Goal: Transaction & Acquisition: Purchase product/service

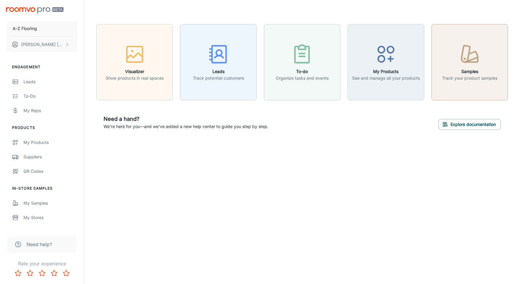
click at [460, 88] on button "Samples Track your product samples" at bounding box center [469, 62] width 76 height 76
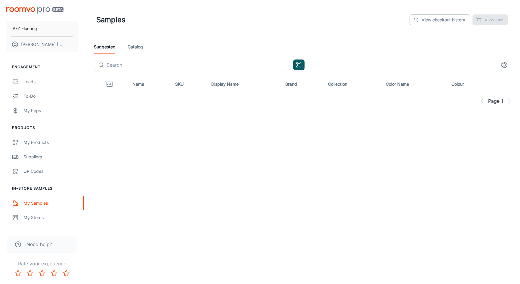
click at [335, 24] on div "Samples View checkout history View cart" at bounding box center [302, 20] width 412 height 16
click at [253, 31] on header "Samples View checkout history View cart" at bounding box center [302, 20] width 426 height 40
click at [198, 33] on header "Samples View checkout history View cart" at bounding box center [302, 20] width 426 height 40
click at [503, 65] on circle "settings" at bounding box center [504, 65] width 3 height 3
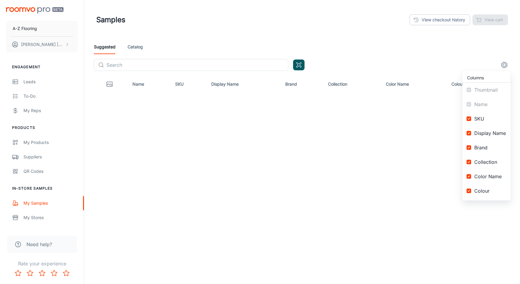
click at [467, 54] on div at bounding box center [260, 142] width 520 height 284
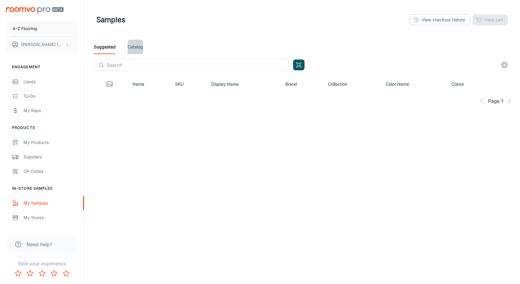
click at [134, 50] on link "Catalog" at bounding box center [135, 47] width 15 height 14
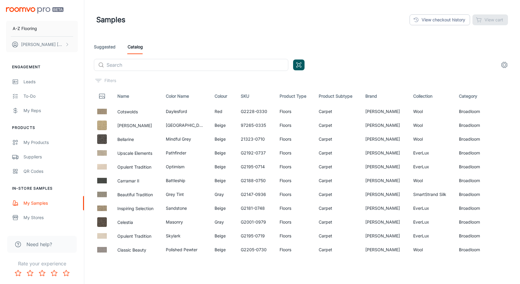
click at [243, 29] on header "Samples View checkout history View cart" at bounding box center [302, 20] width 426 height 40
drag, startPoint x: 119, startPoint y: 113, endPoint x: 144, endPoint y: 113, distance: 25.9
click at [144, 113] on p "Cotswolds" at bounding box center [136, 111] width 39 height 7
click at [123, 96] on th "Name" at bounding box center [137, 96] width 49 height 17
click at [152, 76] on div "Filters" at bounding box center [304, 81] width 421 height 10
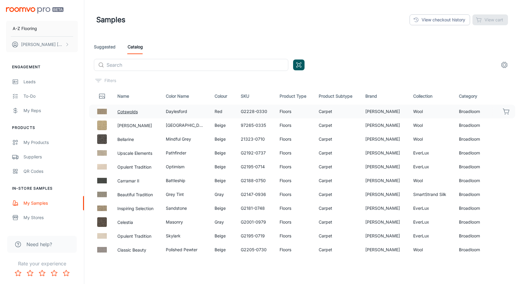
click at [128, 113] on button "Cotswolds" at bounding box center [127, 112] width 20 height 7
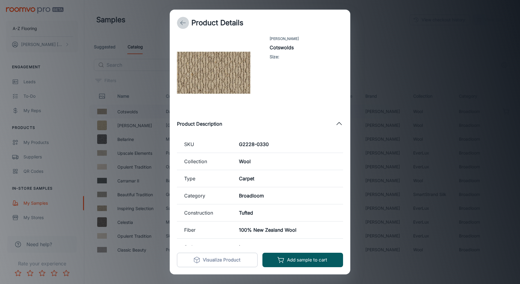
click at [183, 23] on icon "back" at bounding box center [182, 22] width 7 height 7
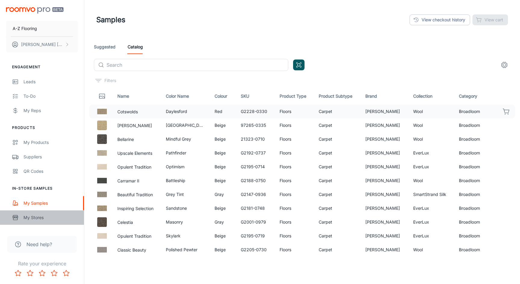
click at [37, 218] on div "My Stores" at bounding box center [50, 218] width 54 height 7
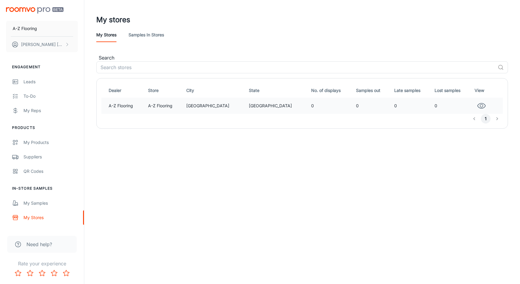
click at [309, 102] on td "0" at bounding box center [331, 106] width 45 height 16
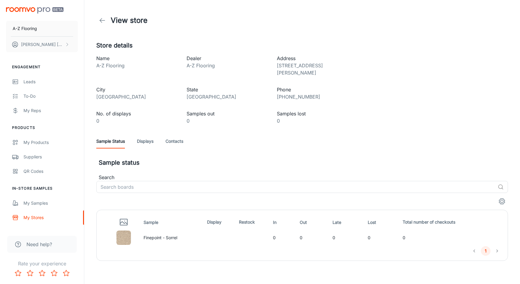
click at [229, 117] on p "0" at bounding box center [227, 120] width 81 height 7
drag, startPoint x: 150, startPoint y: 231, endPoint x: 180, endPoint y: 231, distance: 30.1
click at [180, 231] on td "Finepoint - Sorrel" at bounding box center [172, 238] width 63 height 17
click at [285, 158] on h5 "Sample status" at bounding box center [303, 162] width 409 height 9
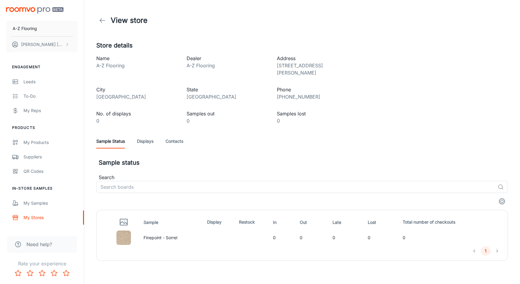
click at [171, 230] on td "Finepoint - Sorrel" at bounding box center [172, 238] width 63 height 17
drag, startPoint x: 171, startPoint y: 230, endPoint x: 157, endPoint y: 230, distance: 13.5
click at [157, 230] on td "Finepoint - Sorrel" at bounding box center [172, 238] width 63 height 17
click at [240, 247] on div "1" at bounding box center [301, 251] width 401 height 10
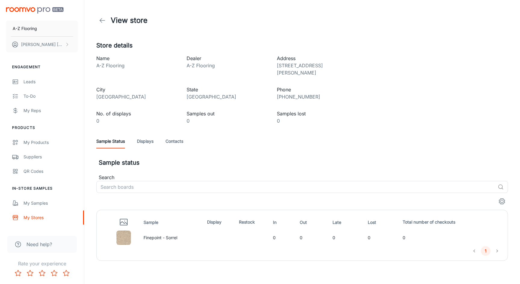
click at [122, 231] on img at bounding box center [123, 238] width 14 height 14
click at [139, 215] on th at bounding box center [121, 222] width 40 height 14
click at [157, 219] on span "Sample" at bounding box center [155, 222] width 23 height 7
click at [146, 134] on link "Displays" at bounding box center [145, 141] width 17 height 14
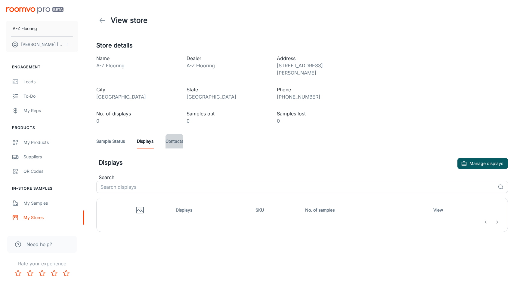
click at [175, 135] on link "Contacts" at bounding box center [174, 141] width 18 height 14
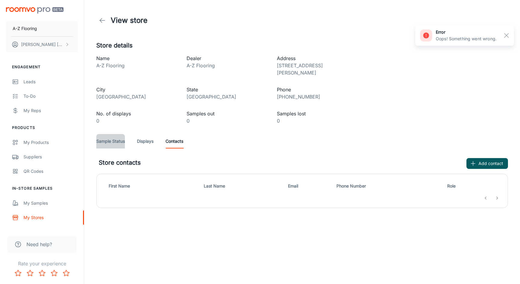
click at [113, 135] on link "Sample Status" at bounding box center [110, 141] width 29 height 14
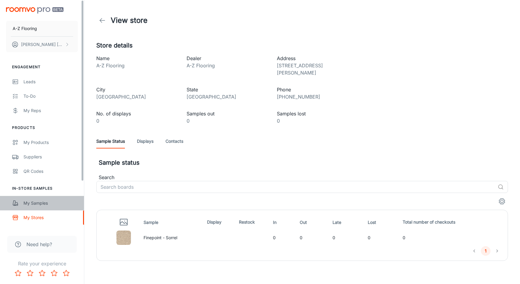
click at [40, 202] on div "My Samples" at bounding box center [50, 203] width 54 height 7
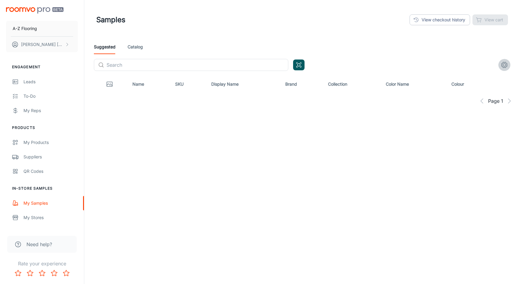
click at [506, 66] on icon "settings" at bounding box center [504, 64] width 7 height 7
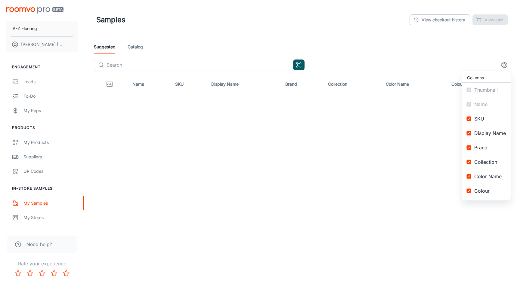
click at [464, 57] on div at bounding box center [260, 142] width 520 height 284
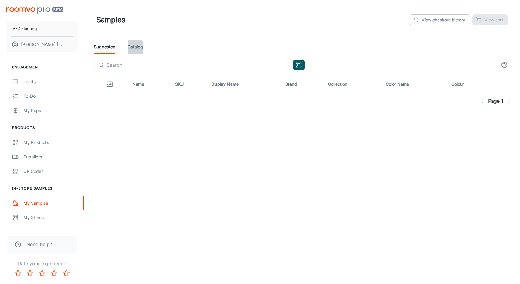
click at [133, 47] on link "Catalog" at bounding box center [135, 47] width 15 height 14
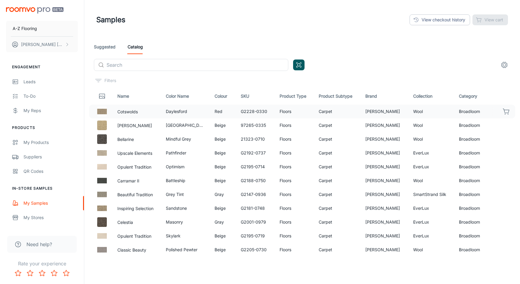
click at [482, 113] on td "Broadloom" at bounding box center [470, 112] width 33 height 14
click at [505, 113] on icon "button" at bounding box center [506, 111] width 6 height 4
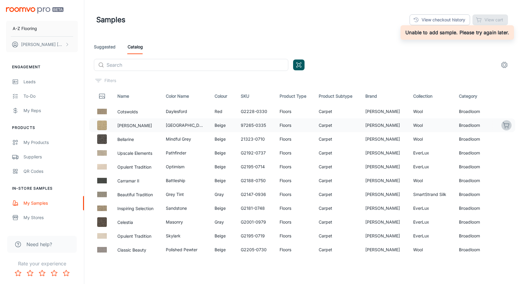
click at [506, 128] on icon "button" at bounding box center [506, 125] width 7 height 7
click at [507, 138] on icon "button" at bounding box center [506, 139] width 6 height 4
click at [506, 159] on td at bounding box center [501, 153] width 28 height 14
click at [506, 154] on icon "button" at bounding box center [506, 152] width 6 height 4
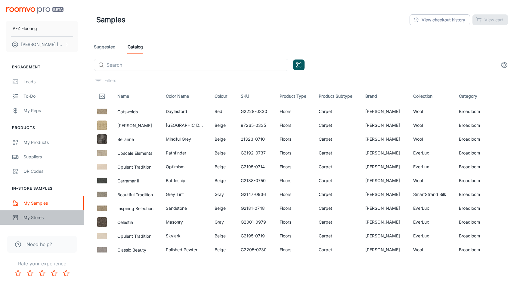
click at [32, 217] on div "My Stores" at bounding box center [50, 218] width 54 height 7
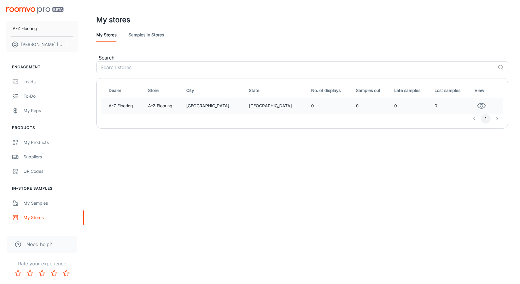
click at [135, 109] on td "A-Z Flooring" at bounding box center [123, 106] width 44 height 16
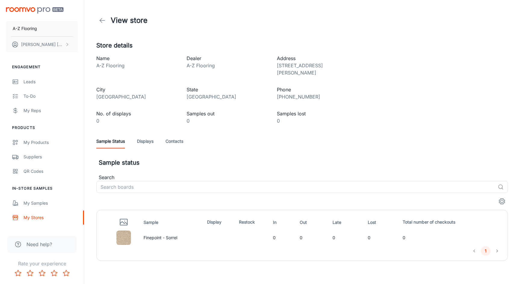
click at [147, 230] on td "Finepoint - Sorrel" at bounding box center [172, 238] width 63 height 17
drag, startPoint x: 147, startPoint y: 230, endPoint x: 168, endPoint y: 231, distance: 20.8
click at [168, 231] on td "Finepoint - Sorrel" at bounding box center [172, 238] width 63 height 17
copy td "Finepoint - Sorrel"
click at [48, 216] on div "My Stores" at bounding box center [50, 218] width 54 height 7
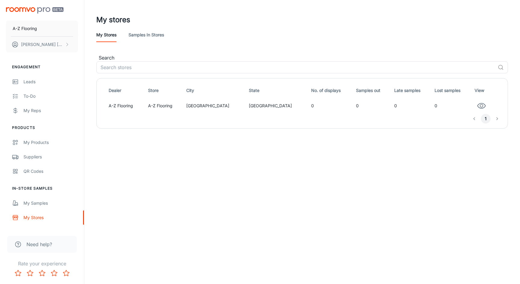
click at [144, 40] on link "Samples in stores" at bounding box center [146, 35] width 36 height 14
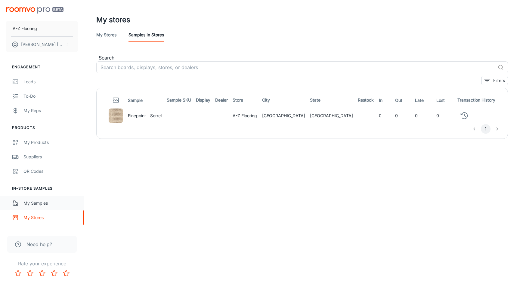
click at [34, 208] on link "My Samples" at bounding box center [42, 203] width 84 height 14
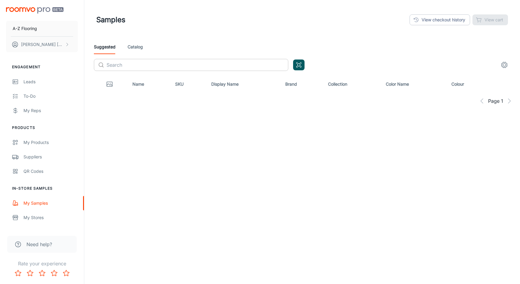
click at [172, 69] on input "text" at bounding box center [198, 65] width 182 height 12
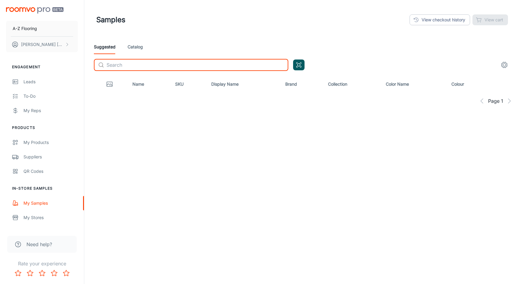
paste input "Finepoint - Sorrel"
type input "Finepoint"
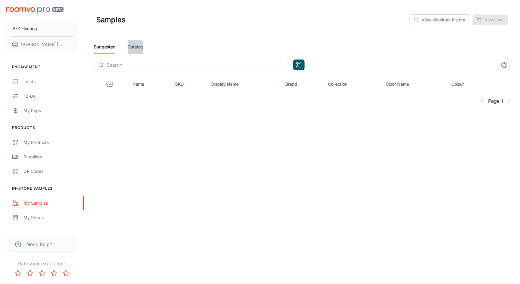
click at [131, 48] on link "Catalog" at bounding box center [135, 47] width 15 height 14
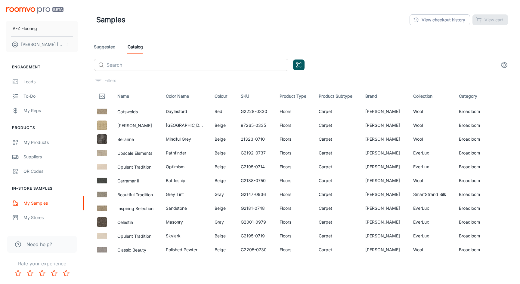
click at [146, 65] on input "text" at bounding box center [198, 65] width 182 height 12
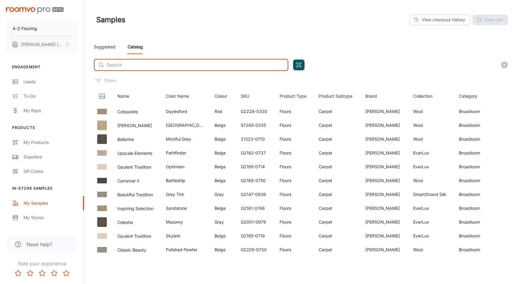
paste input "Finepoint - Sorrel"
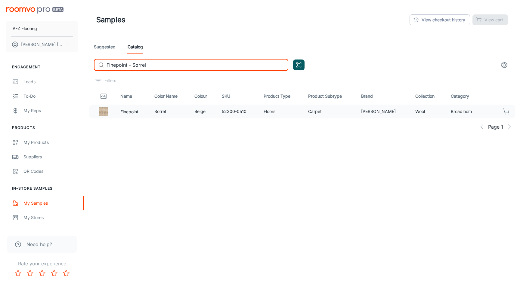
type input "Finepoint - Sorrel"
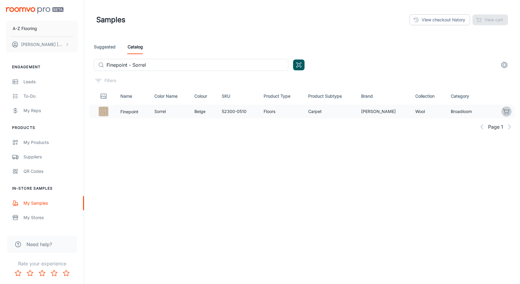
click at [506, 112] on icon "button" at bounding box center [506, 111] width 7 height 7
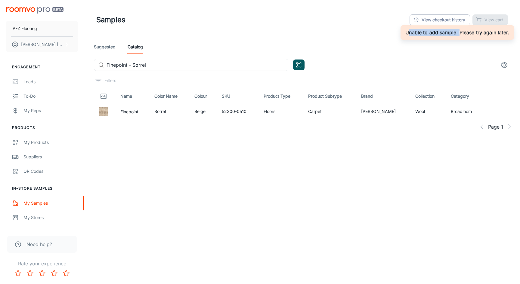
drag, startPoint x: 408, startPoint y: 30, endPoint x: 460, endPoint y: 30, distance: 52.4
click at [460, 30] on h6 "Unable to add sample. Please try again later." at bounding box center [457, 32] width 104 height 7
click at [398, 58] on div "Suggested Catalog ​ Finepoint - Sorrel ​" at bounding box center [302, 58] width 426 height 36
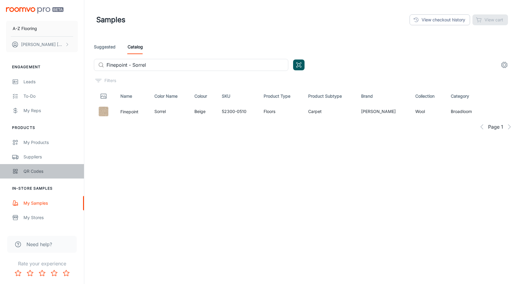
click at [32, 167] on link "QR Codes" at bounding box center [42, 171] width 84 height 14
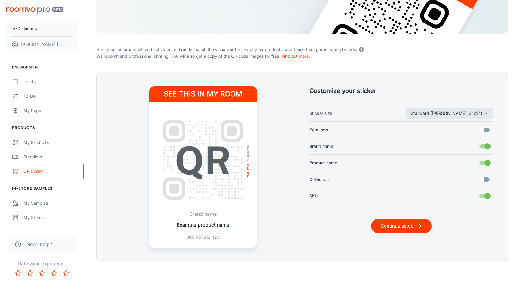
scroll to position [100, 0]
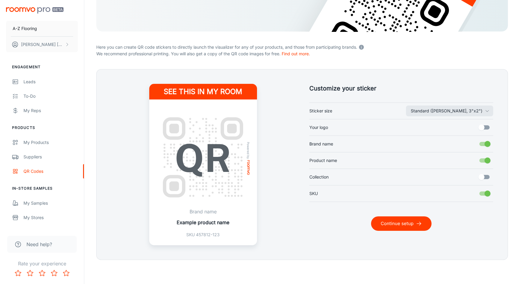
click at [286, 211] on div "See this in my room Powered by Brand name Example product name SKU 457812-123" at bounding box center [203, 165] width 184 height 162
click at [485, 179] on input "Collection" at bounding box center [481, 177] width 34 height 11
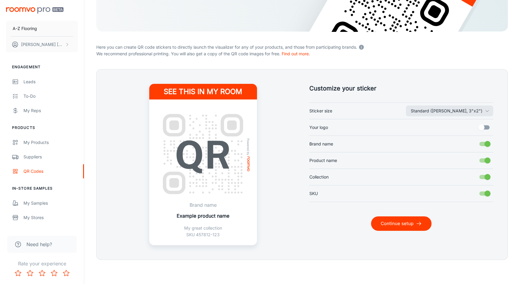
click at [485, 179] on input "Collection" at bounding box center [487, 177] width 34 height 11
checkbox input "false"
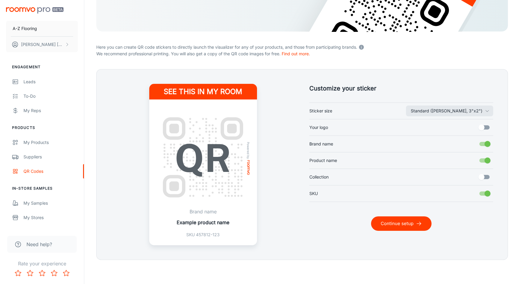
click at [485, 126] on input "Your logo" at bounding box center [481, 127] width 34 height 11
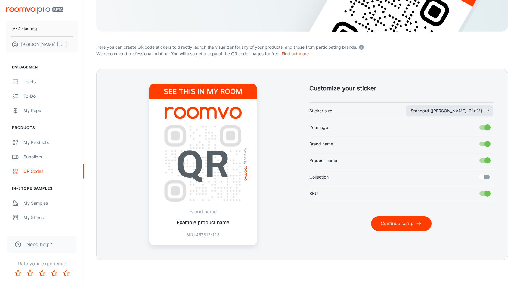
click at [485, 126] on input "Your logo" at bounding box center [487, 127] width 34 height 11
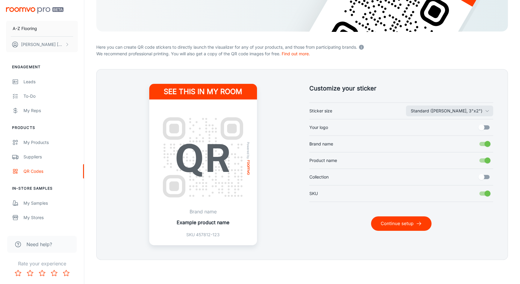
click at [485, 126] on input "Your logo" at bounding box center [481, 127] width 34 height 11
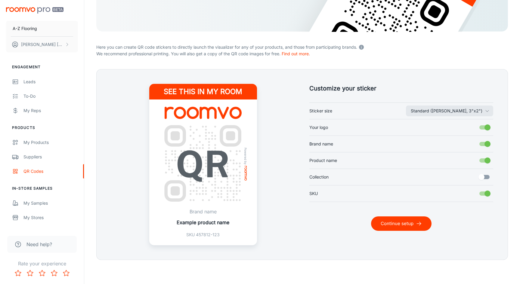
click at [485, 126] on input "Your logo" at bounding box center [487, 127] width 34 height 11
checkbox input "false"
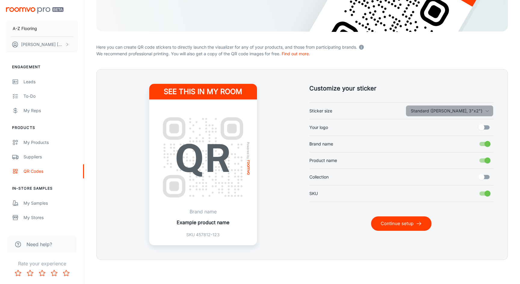
click at [484, 110] on button "Standard ([PERSON_NAME], 3"x2")" at bounding box center [449, 111] width 87 height 11
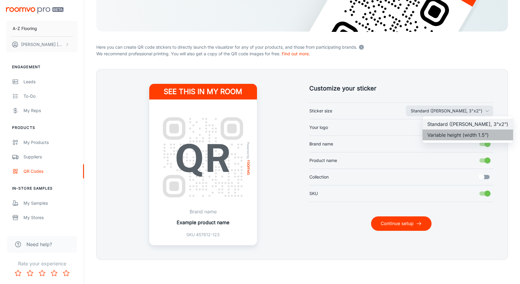
click at [473, 133] on li "Variable height (width 1.5")" at bounding box center [467, 135] width 91 height 11
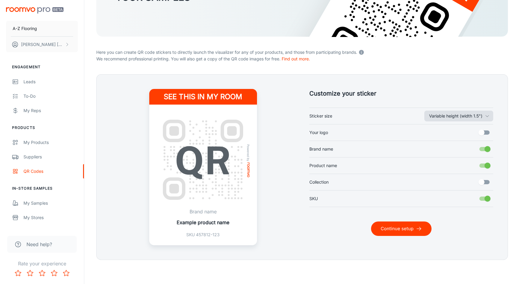
click at [486, 118] on icon "button" at bounding box center [487, 116] width 5 height 5
click at [473, 129] on li "Standard ([PERSON_NAME], 3"x2")" at bounding box center [467, 129] width 91 height 11
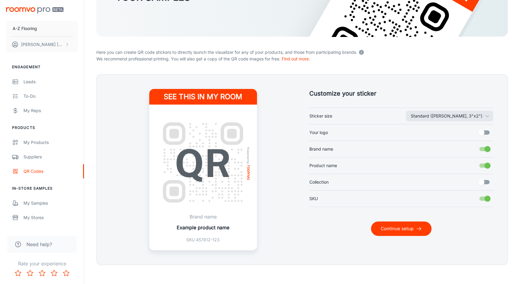
click at [323, 226] on div "Continue setup" at bounding box center [401, 229] width 184 height 14
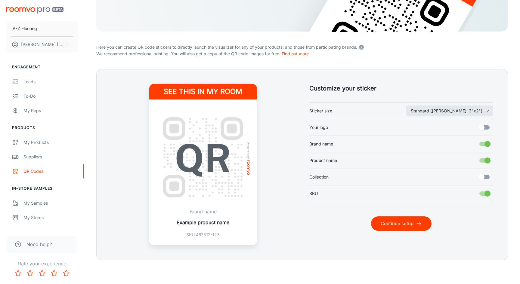
click at [276, 195] on div "See this in my room Powered by Brand name Example product name SKU 457812-123" at bounding box center [203, 165] width 184 height 162
click at [400, 223] on button "Continue setup" at bounding box center [401, 224] width 60 height 14
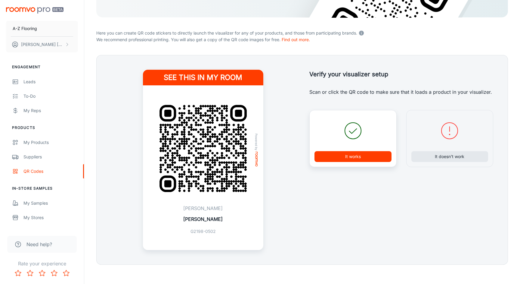
scroll to position [119, 0]
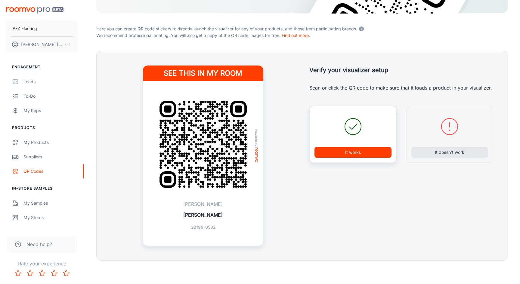
click at [382, 180] on div "Verify your visualizer setup Verify your setup Scan or click the QR code to mak…" at bounding box center [394, 148] width 198 height 195
click at [285, 172] on div "See this in my room Powered by [PERSON_NAME] G2198-0502" at bounding box center [203, 156] width 184 height 181
click at [29, 22] on button "A-Z Flooring" at bounding box center [42, 29] width 72 height 16
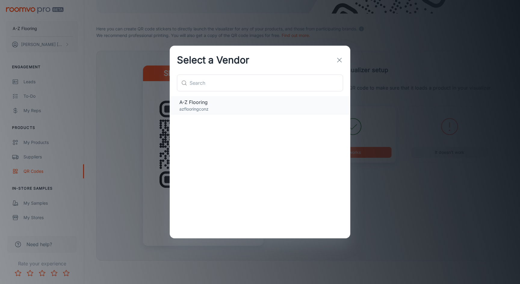
click at [218, 107] on p "azflooringconz" at bounding box center [259, 109] width 161 height 7
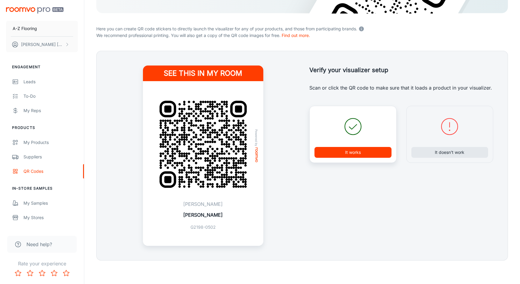
scroll to position [0, 0]
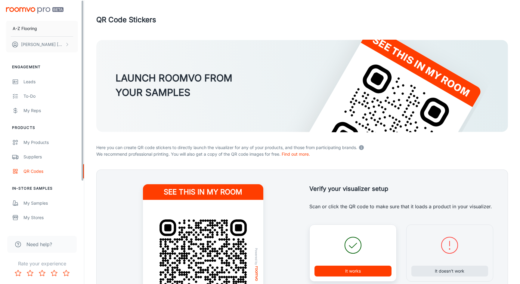
click at [32, 11] on img "scrollable content" at bounding box center [34, 10] width 57 height 6
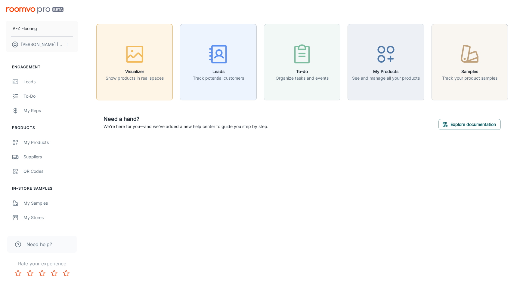
click at [125, 84] on button "Visualizer Show products in real spaces" at bounding box center [134, 62] width 76 height 76
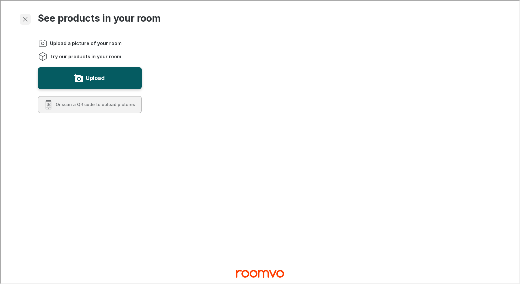
click at [24, 19] on line "Exit visualizer" at bounding box center [25, 19] width 4 height 4
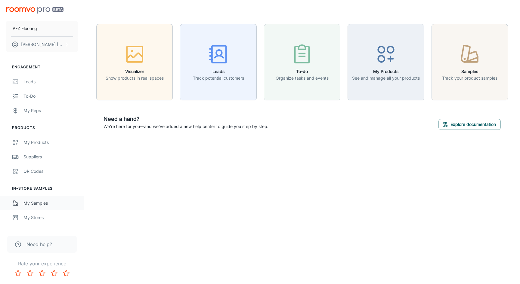
click at [39, 203] on div "My Samples" at bounding box center [50, 203] width 54 height 7
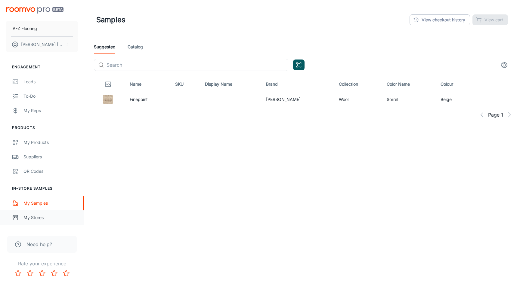
click at [36, 218] on div "My Stores" at bounding box center [50, 218] width 54 height 7
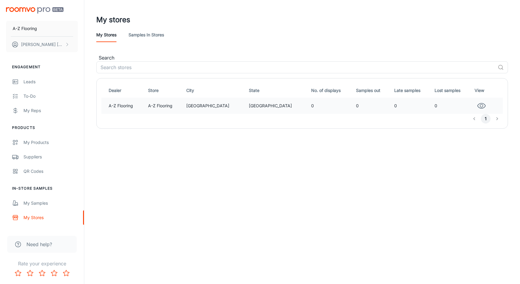
click at [354, 110] on td "0" at bounding box center [373, 106] width 38 height 16
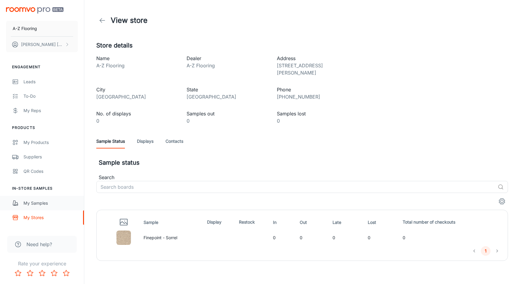
click at [22, 207] on link "My Samples" at bounding box center [42, 203] width 84 height 14
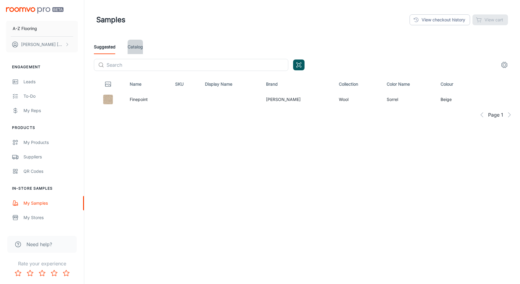
click at [137, 50] on link "Catalog" at bounding box center [135, 47] width 15 height 14
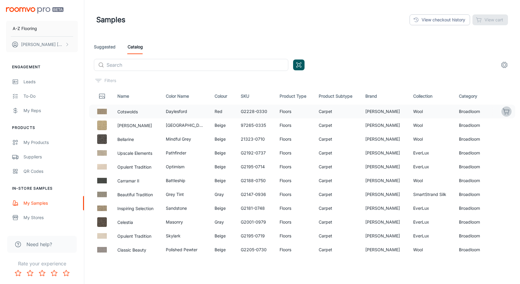
click at [506, 112] on icon "button" at bounding box center [506, 111] width 7 height 7
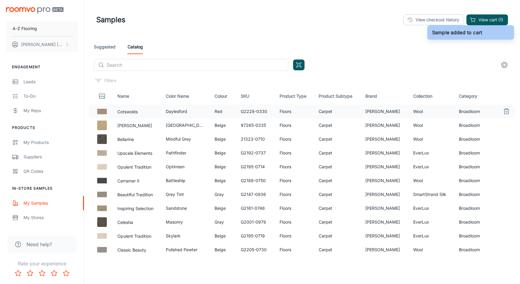
click at [390, 35] on header "Samples View checkout history View cart (1)" at bounding box center [302, 20] width 426 height 40
click at [230, 62] on input "text" at bounding box center [198, 65] width 182 height 12
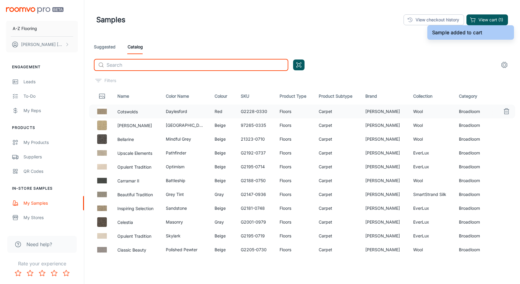
paste input "Finepoint - Sorrel"
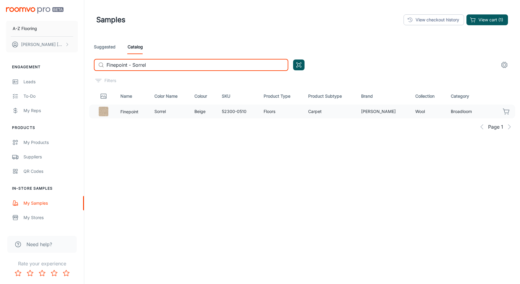
type input "Finepoint - Sorrel"
click at [506, 112] on icon "button" at bounding box center [506, 111] width 7 height 7
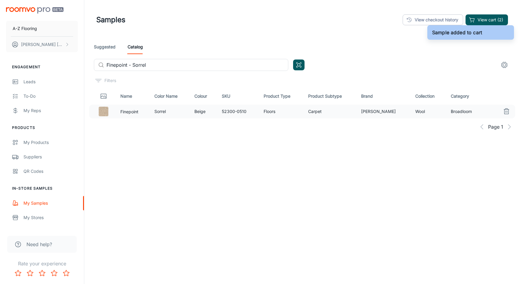
click at [441, 30] on h6 "Sample added to cart" at bounding box center [457, 32] width 50 height 7
drag, startPoint x: 441, startPoint y: 30, endPoint x: 474, endPoint y: 31, distance: 33.1
click at [474, 31] on h6 "Sample added to cart" at bounding box center [457, 32] width 50 height 7
click at [486, 18] on button "View cart (2)" at bounding box center [486, 19] width 42 height 11
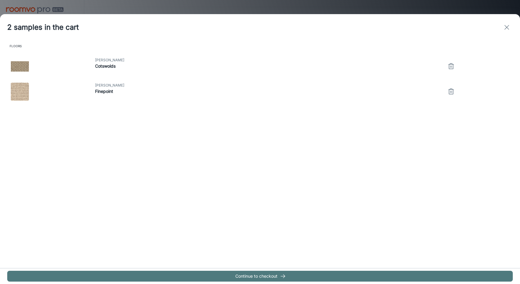
click at [274, 274] on button "Continue to checkout" at bounding box center [260, 276] width 506 height 11
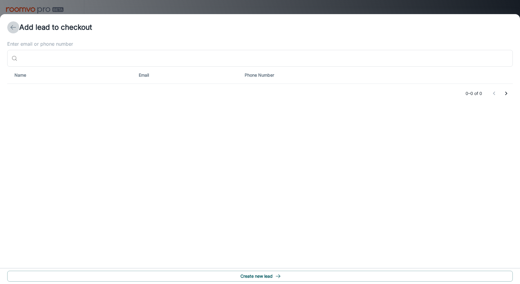
click at [9, 29] on button "back" at bounding box center [13, 27] width 12 height 12
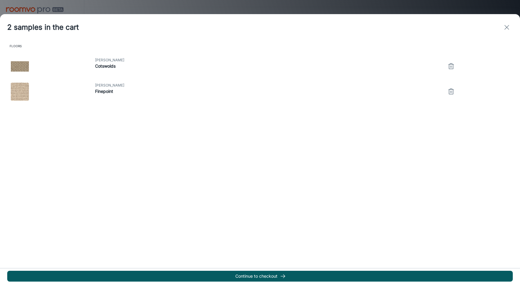
click at [506, 28] on icon "exit" at bounding box center [506, 27] width 7 height 7
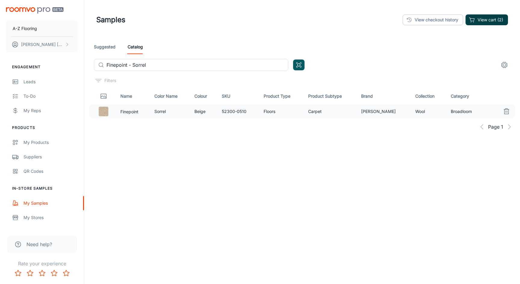
click at [479, 19] on button "View cart (2)" at bounding box center [486, 19] width 42 height 11
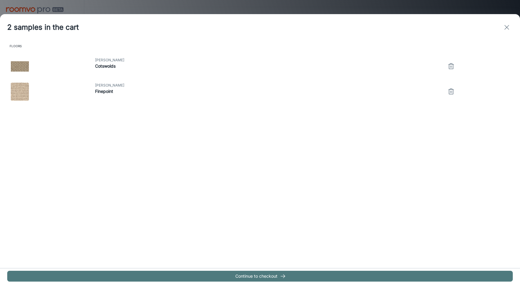
click at [274, 277] on button "Continue to checkout" at bounding box center [260, 276] width 506 height 11
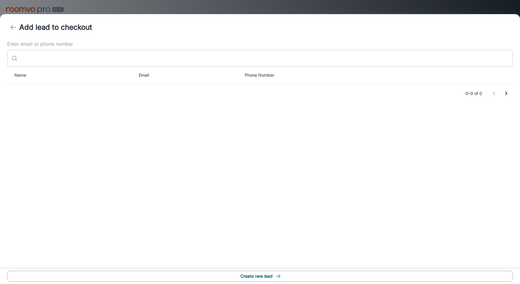
click at [77, 58] on input "Enter email or phone number" at bounding box center [266, 58] width 493 height 17
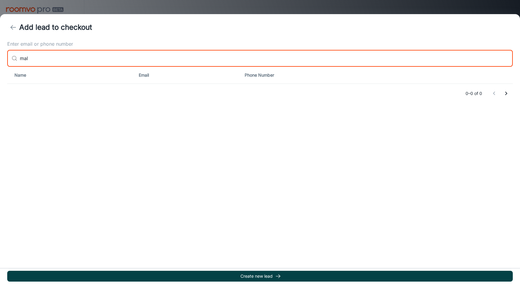
type input "mal"
click at [251, 276] on button "Create new lead" at bounding box center [260, 276] width 506 height 11
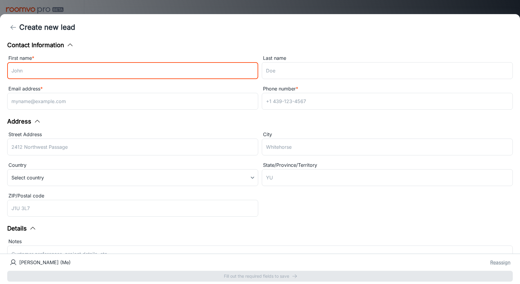
click at [60, 74] on input "First name *" at bounding box center [132, 70] width 251 height 17
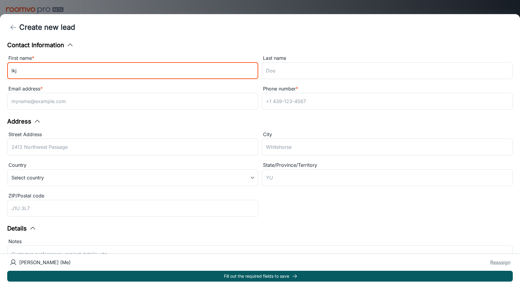
type input "lkj"
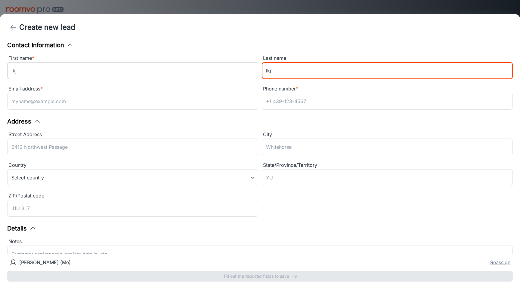
type input "lkj"
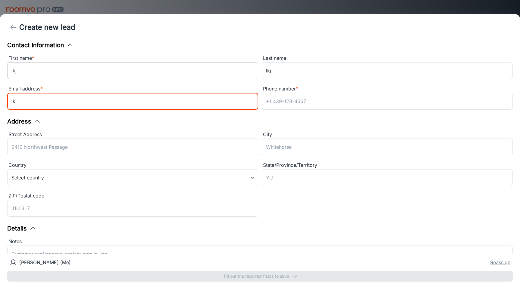
type input "lkj"
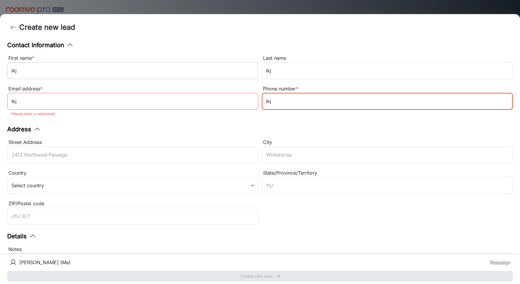
type input "lkj"
type input "0987"
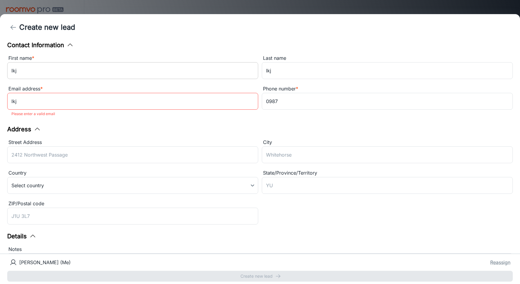
click at [88, 69] on input "lkj" at bounding box center [132, 70] width 251 height 17
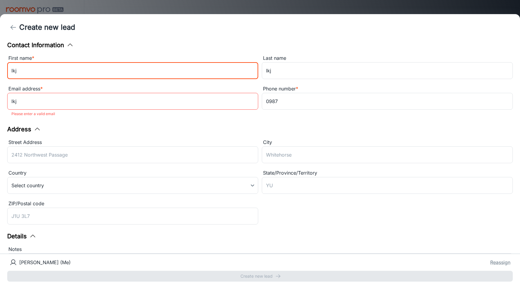
click at [88, 69] on input "lkj" at bounding box center [132, 70] width 251 height 17
type input "[PERSON_NAME]"
click at [221, 131] on div "Address" at bounding box center [260, 129] width 506 height 9
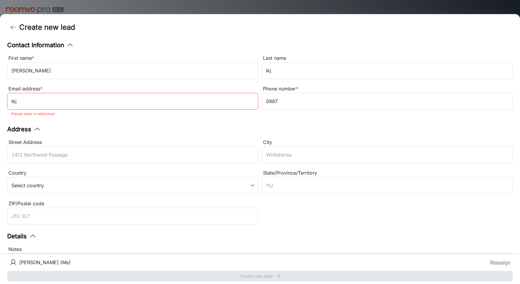
click at [78, 101] on input "lkj" at bounding box center [132, 101] width 251 height 17
type input "[EMAIL_ADDRESS][DOMAIN_NAME]"
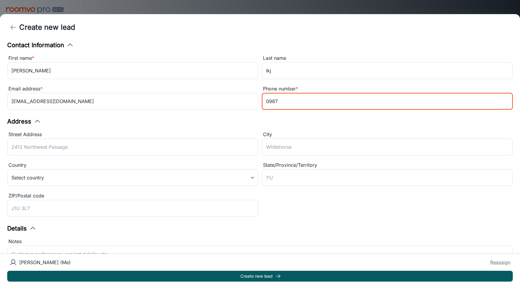
scroll to position [4, 0]
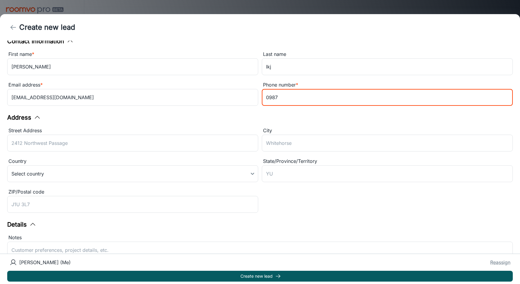
click at [289, 100] on input "0987" at bounding box center [387, 97] width 251 height 17
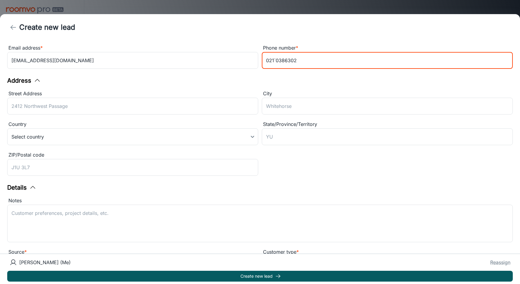
scroll to position [49, 0]
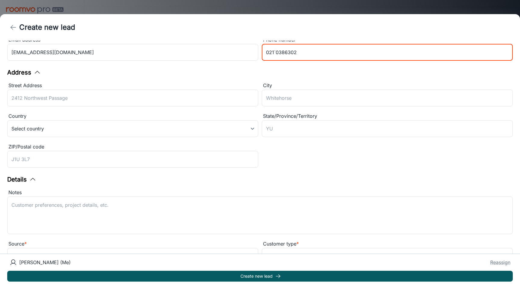
click at [359, 161] on div "Street Address ​ City ​ Country Select country ​ State/Province/Territory ​ ZIP…" at bounding box center [258, 124] width 509 height 92
click at [275, 54] on input "021`0386302" at bounding box center [387, 52] width 251 height 17
type input "0210386302"
click at [290, 66] on div "Contact Information First name * [PERSON_NAME] Last name lkj ​ Email address * …" at bounding box center [260, 147] width 520 height 213
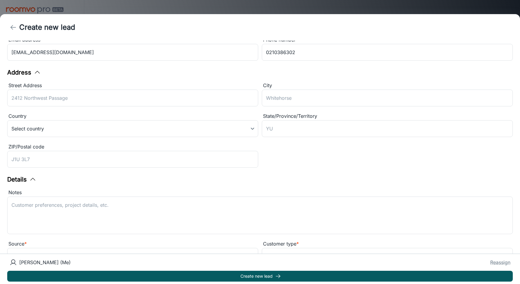
scroll to position [67, 0]
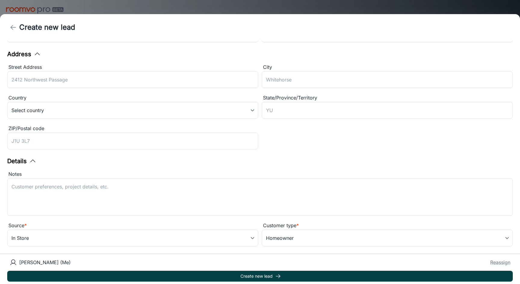
click at [310, 274] on button "Create new lead" at bounding box center [260, 276] width 506 height 11
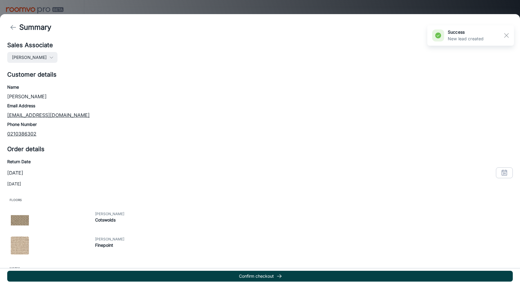
click at [270, 275] on button "Confirm checkout" at bounding box center [260, 276] width 506 height 11
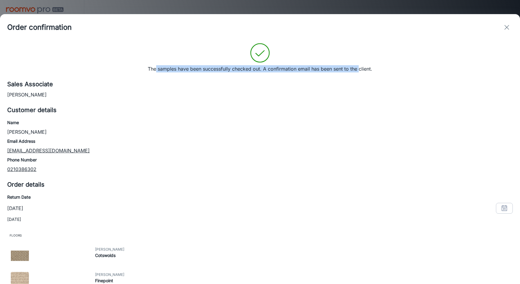
drag, startPoint x: 155, startPoint y: 68, endPoint x: 360, endPoint y: 68, distance: 205.5
click at [360, 68] on p "The samples have been successfully checked out. A confirmation email has been s…" at bounding box center [260, 68] width 224 height 7
click at [509, 27] on icon "exit" at bounding box center [506, 27] width 7 height 7
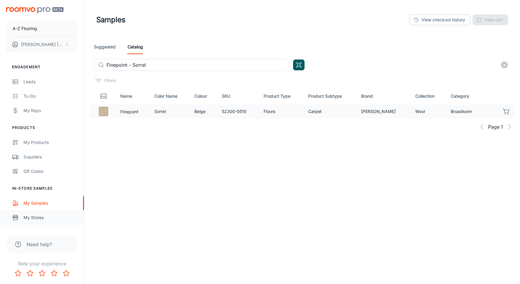
click at [33, 217] on div "My Stores" at bounding box center [50, 218] width 54 height 7
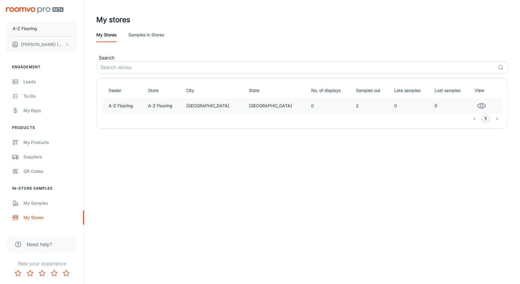
click at [354, 107] on td "2" at bounding box center [373, 106] width 38 height 16
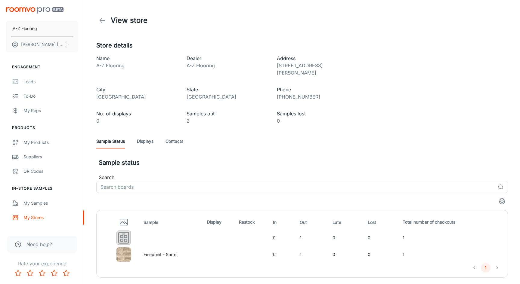
click at [381, 65] on div "Store details Name A-Z Flooring Dealer A-Z Flooring Address [STREET_ADDRESS][PE…" at bounding box center [302, 159] width 426 height 237
click at [31, 86] on link "Leads" at bounding box center [42, 82] width 84 height 14
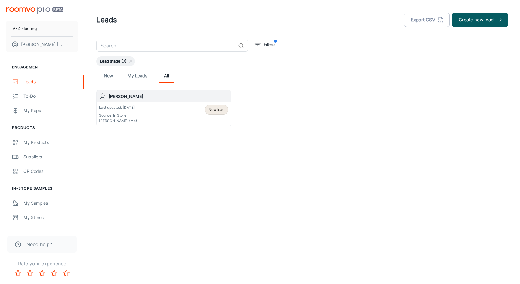
click at [147, 97] on h6 "[PERSON_NAME]" at bounding box center [169, 96] width 120 height 7
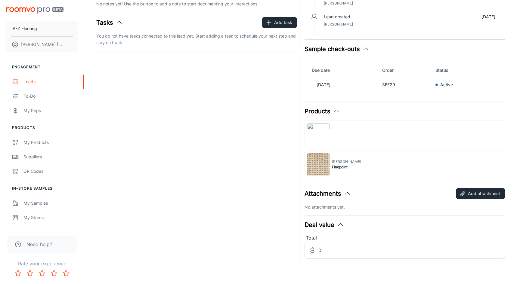
scroll to position [110, 0]
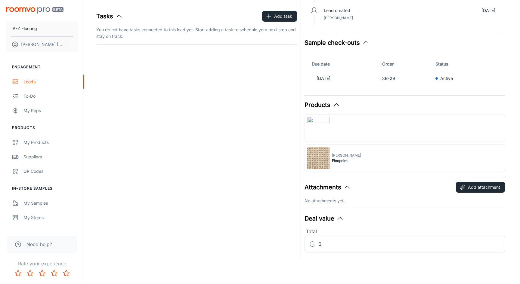
click at [319, 128] on img at bounding box center [318, 128] width 22 height 22
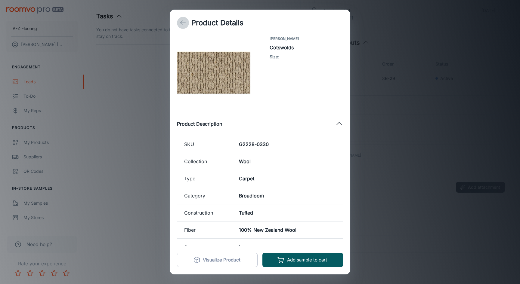
click at [185, 22] on icon "back" at bounding box center [182, 22] width 7 height 7
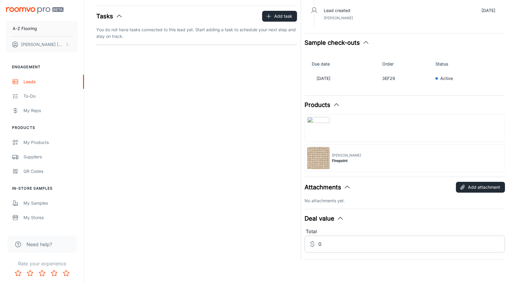
click at [333, 247] on input "0" at bounding box center [411, 244] width 187 height 17
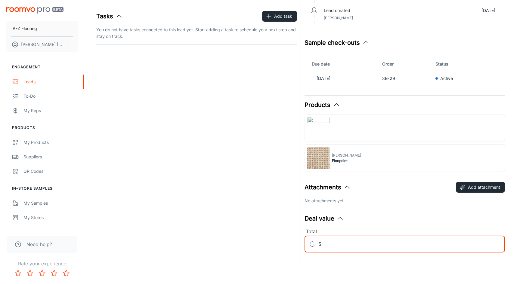
type input "6"
click at [332, 244] on input "6" at bounding box center [411, 244] width 187 height 17
click at [350, 241] on input "Total" at bounding box center [411, 244] width 187 height 17
type input "10000"
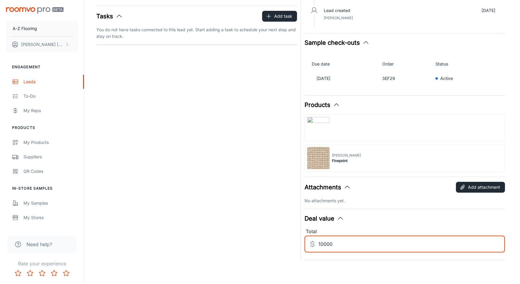
click at [261, 211] on div "New lead [PERSON_NAME] (Me) [EMAIL_ADDRESS][DOMAIN_NAME] 0210386302 Source: In …" at bounding box center [195, 93] width 204 height 333
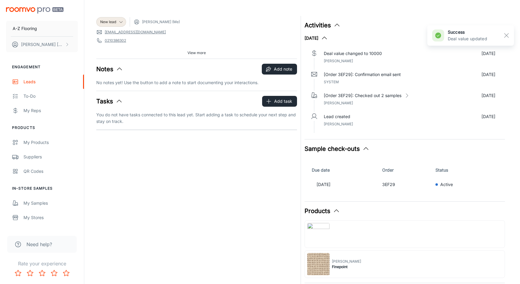
scroll to position [0, 0]
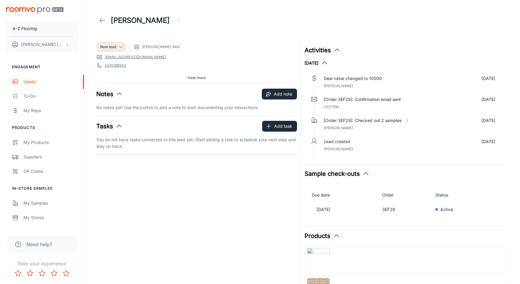
click at [159, 208] on div "New lead [PERSON_NAME] (Me) [EMAIL_ADDRESS][DOMAIN_NAME] 0210386302 Source: In …" at bounding box center [195, 214] width 204 height 354
click at [104, 22] on icon at bounding box center [102, 20] width 7 height 7
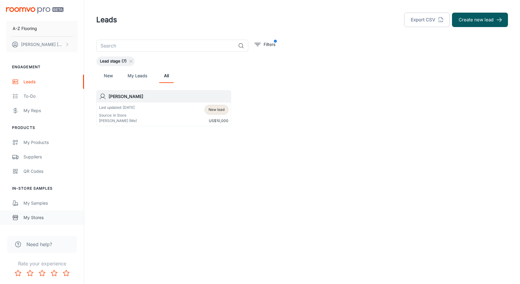
click at [37, 219] on div "My Stores" at bounding box center [50, 218] width 54 height 7
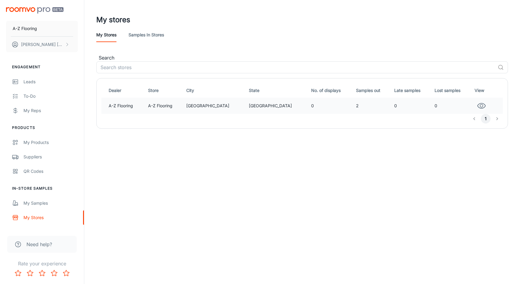
click at [311, 101] on td "0" at bounding box center [331, 106] width 45 height 16
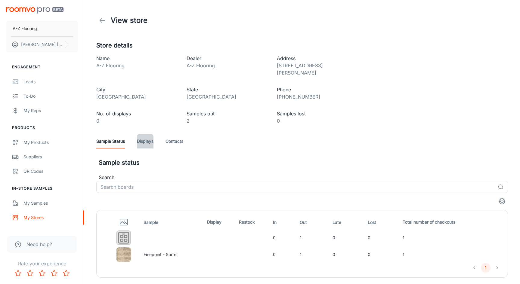
click at [146, 135] on link "Displays" at bounding box center [145, 141] width 17 height 14
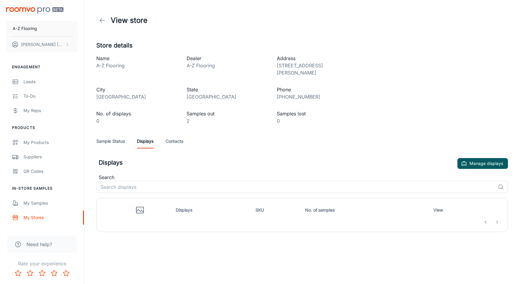
click at [181, 137] on link "Contacts" at bounding box center [174, 141] width 18 height 14
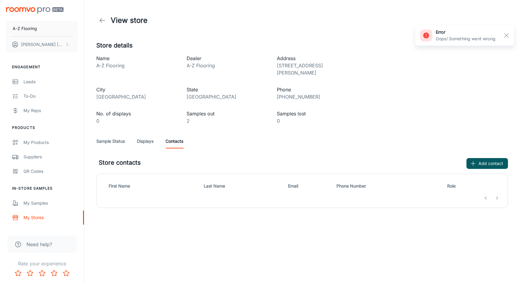
click at [108, 135] on link "Sample Status" at bounding box center [110, 141] width 29 height 14
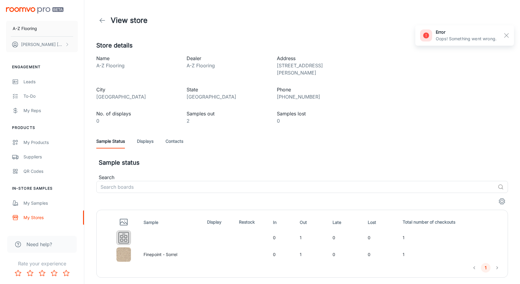
scroll to position [11, 0]
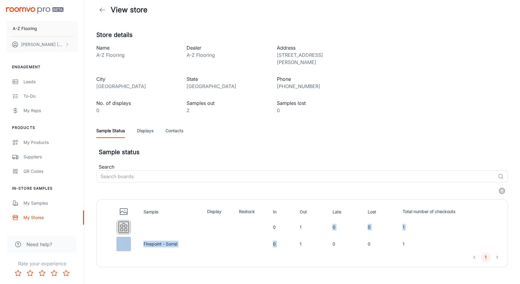
drag, startPoint x: 304, startPoint y: 219, endPoint x: 306, endPoint y: 231, distance: 11.9
click at [306, 231] on tbody "0 1 0 0 1 Finepoint - Sorrel 0 1 0 0 1" at bounding box center [301, 236] width 401 height 34
click at [306, 236] on td "1" at bounding box center [313, 244] width 33 height 17
click at [502, 190] on circle "settings" at bounding box center [502, 191] width 3 height 3
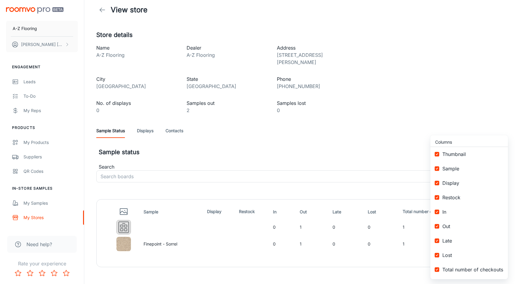
click at [349, 81] on div at bounding box center [260, 142] width 520 height 284
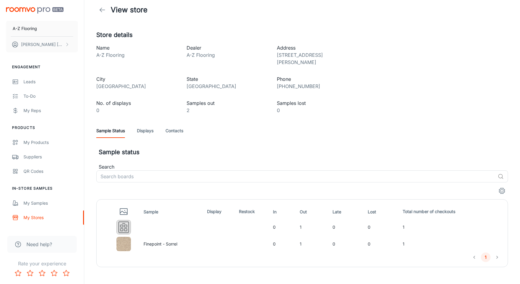
scroll to position [0, 0]
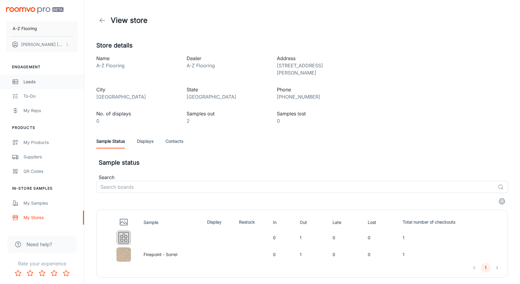
click at [28, 85] on link "Leads" at bounding box center [42, 82] width 84 height 14
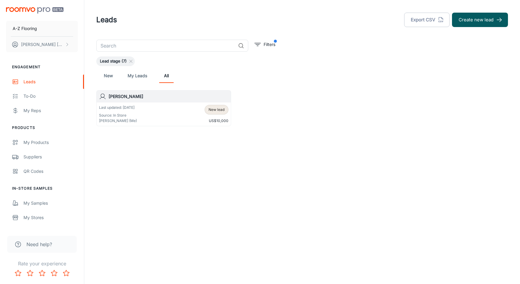
click at [217, 114] on div "New lead" at bounding box center [217, 110] width 24 height 10
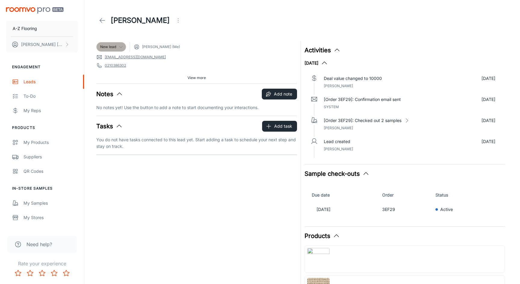
click at [120, 47] on icon at bounding box center [121, 47] width 5 height 5
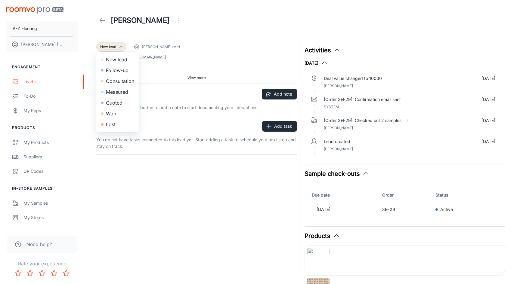
click at [172, 63] on div at bounding box center [260, 142] width 520 height 284
click at [121, 47] on icon at bounding box center [121, 47] width 5 height 5
click at [111, 113] on li "Won" at bounding box center [117, 113] width 43 height 11
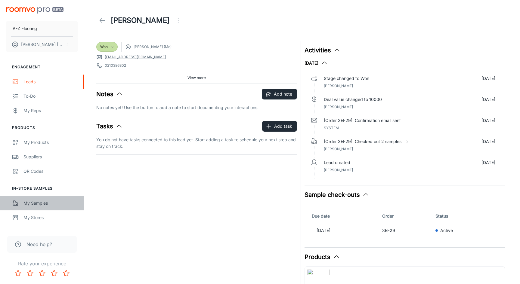
click at [37, 203] on div "My Samples" at bounding box center [50, 203] width 54 height 7
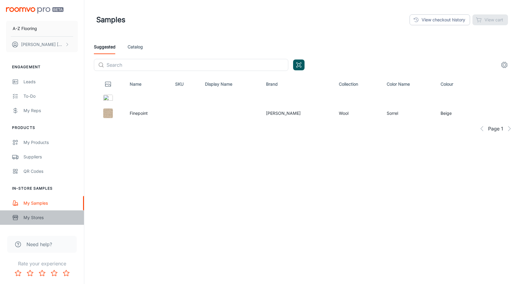
click at [31, 220] on div "My Stores" at bounding box center [50, 218] width 54 height 7
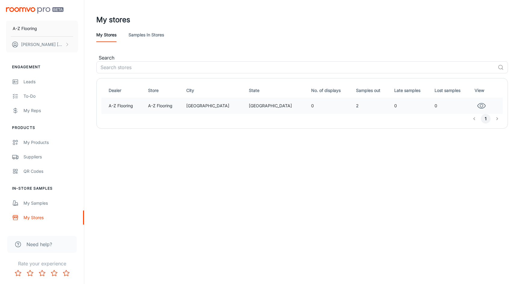
click at [183, 103] on td "A-Z Flooring" at bounding box center [165, 106] width 38 height 16
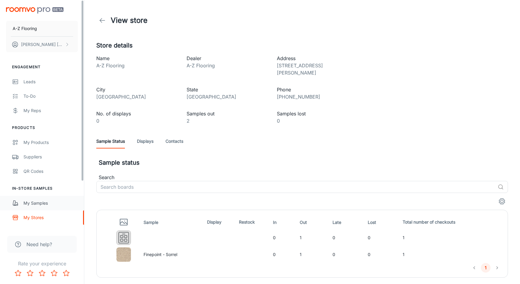
click at [34, 206] on div "My Samples" at bounding box center [50, 203] width 54 height 7
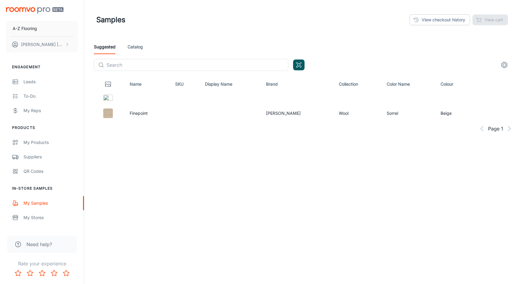
click at [133, 45] on link "Catalog" at bounding box center [135, 47] width 15 height 14
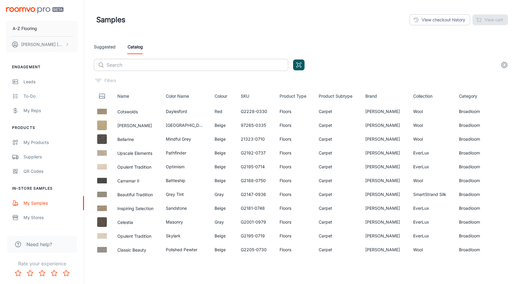
click at [151, 65] on input "text" at bounding box center [198, 65] width 182 height 12
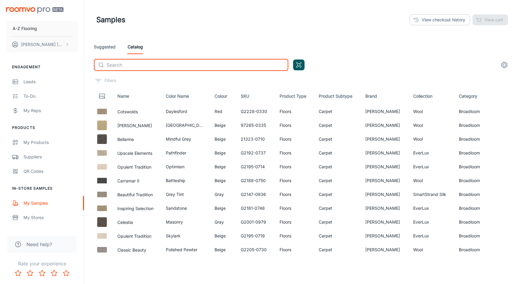
paste input "Finepoint - Sorrel"
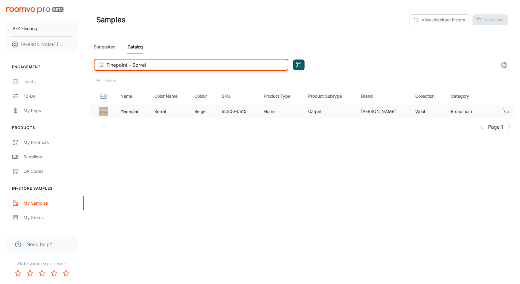
type input "Finepoint - Sorrel"
click at [505, 112] on icon "button" at bounding box center [506, 111] width 7 height 7
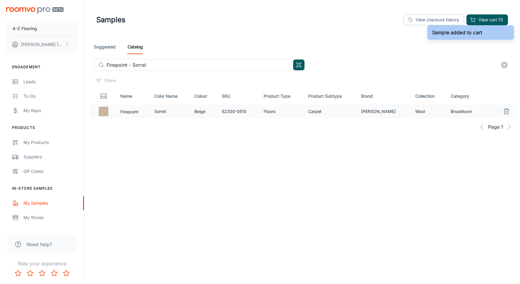
click at [445, 172] on div "Name Color Name Colour SKU Product Type Product Subtype Brand Collection Catego…" at bounding box center [302, 173] width 426 height 170
click at [297, 68] on icon "Open QR code scanner" at bounding box center [298, 64] width 7 height 7
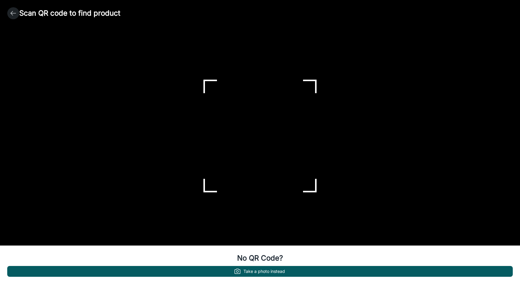
click at [11, 12] on icon "button" at bounding box center [13, 13] width 7 height 7
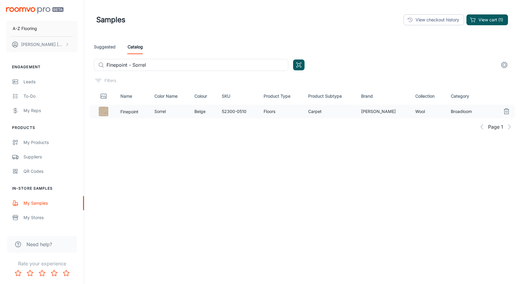
click at [316, 168] on div "Name Color Name Colour SKU Product Type Product Subtype Brand Collection Catego…" at bounding box center [302, 173] width 426 height 170
click at [504, 65] on icon "settings" at bounding box center [504, 64] width 7 height 7
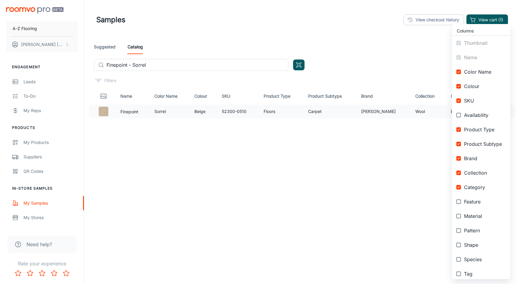
click at [404, 72] on div at bounding box center [260, 142] width 520 height 284
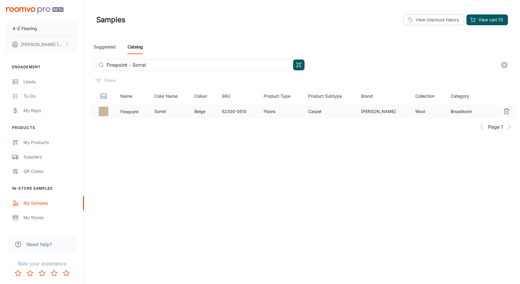
click at [500, 13] on div "Samples View checkout history View cart (1)" at bounding box center [302, 20] width 412 height 16
click at [494, 20] on button "View cart (1)" at bounding box center [487, 19] width 42 height 11
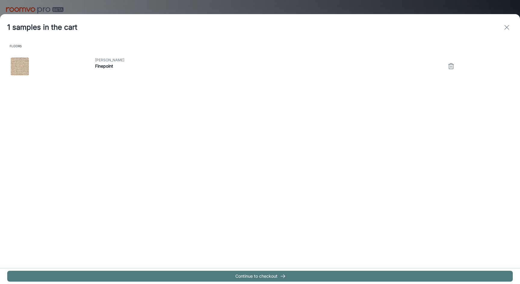
click at [269, 275] on button "Continue to checkout" at bounding box center [260, 276] width 506 height 11
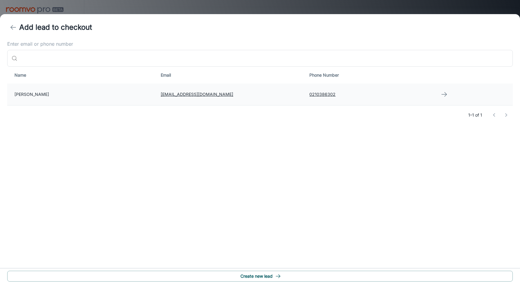
click at [47, 96] on td "[PERSON_NAME]" at bounding box center [81, 95] width 149 height 22
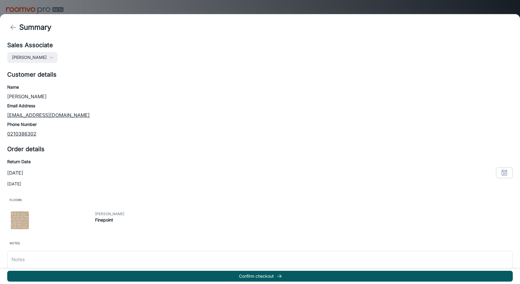
scroll to position [18, 0]
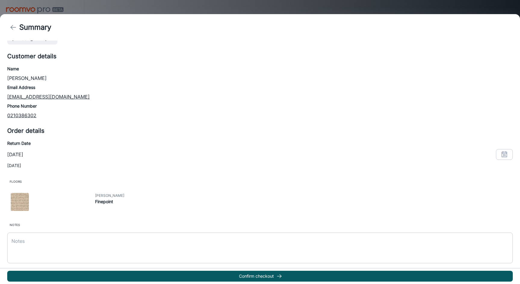
click at [240, 244] on textarea at bounding box center [259, 248] width 497 height 21
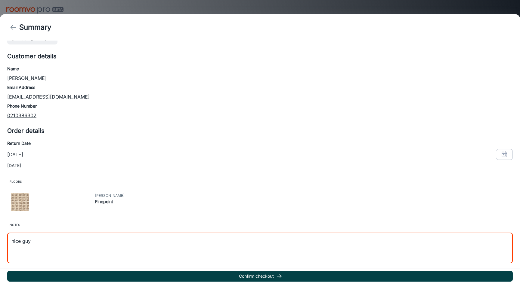
type textarea "nice guy"
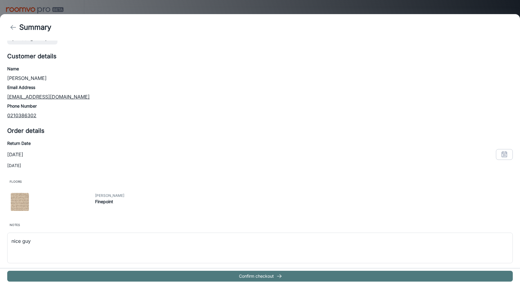
click at [286, 278] on button "Confirm checkout" at bounding box center [260, 276] width 506 height 11
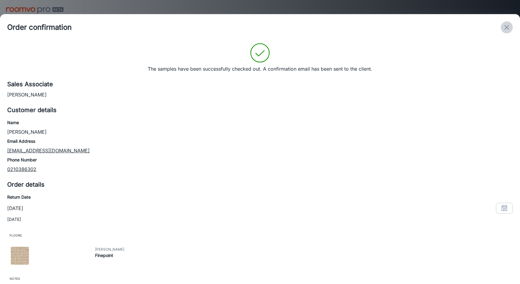
click at [506, 28] on icon "exit" at bounding box center [506, 27] width 7 height 7
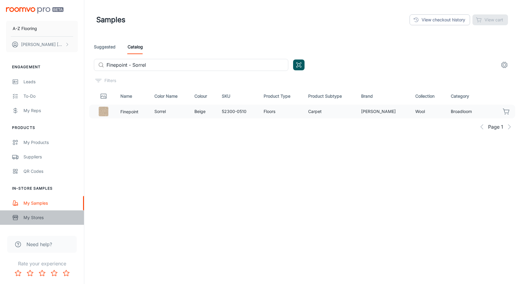
click at [39, 221] on div "My Stores" at bounding box center [50, 218] width 54 height 7
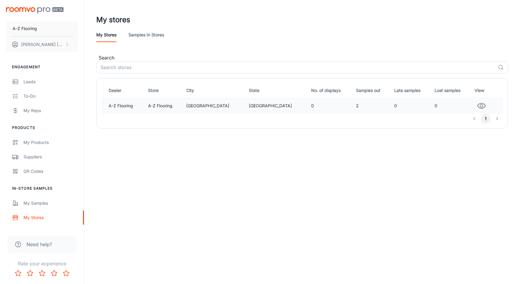
click at [354, 106] on td "2" at bounding box center [373, 106] width 38 height 16
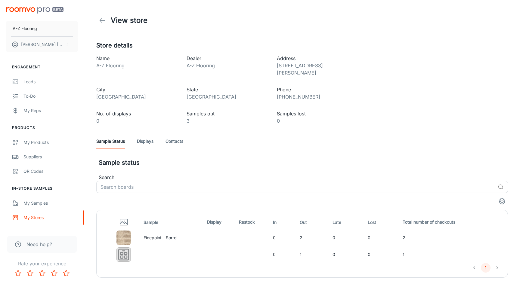
scroll to position [11, 0]
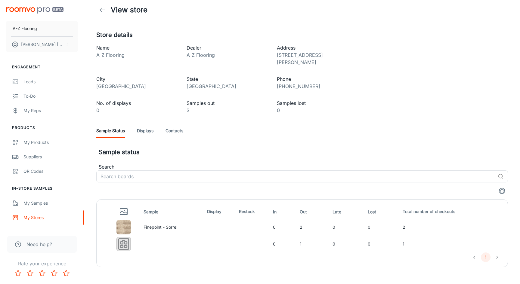
click at [277, 223] on td "0" at bounding box center [284, 227] width 27 height 17
drag, startPoint x: 271, startPoint y: 220, endPoint x: 339, endPoint y: 230, distance: 67.8
click at [339, 230] on tbody "Finepoint - Sorrel 0 2 0 0 2 0 1 0 0 1" at bounding box center [301, 236] width 401 height 34
click at [288, 225] on td "0" at bounding box center [284, 227] width 27 height 17
drag, startPoint x: 270, startPoint y: 224, endPoint x: 278, endPoint y: 224, distance: 7.5
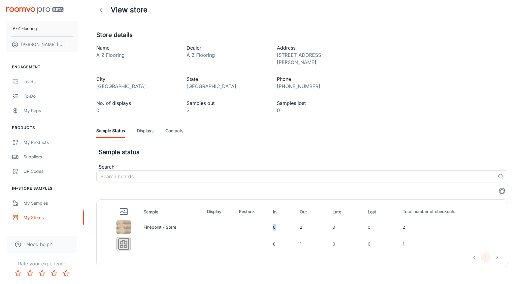
click at [278, 224] on tr "Finepoint - Sorrel 0 2 0 0 2" at bounding box center [301, 227] width 401 height 17
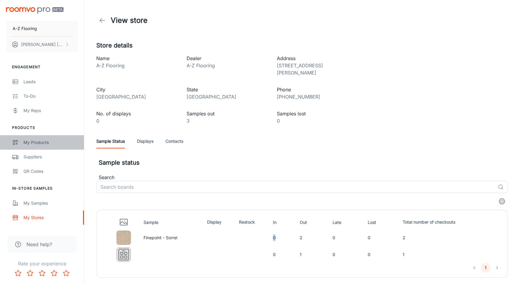
click at [31, 142] on div "My Products" at bounding box center [50, 142] width 54 height 7
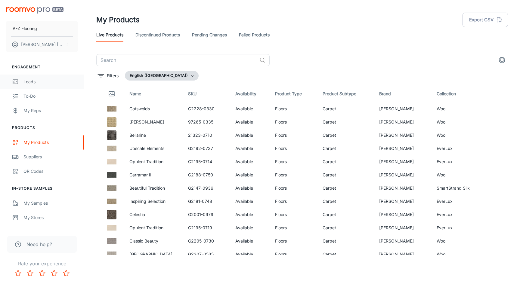
click at [28, 79] on div "Leads" at bounding box center [50, 82] width 54 height 7
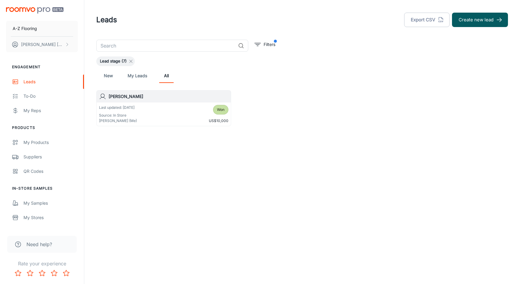
click at [130, 62] on icon at bounding box center [130, 61] width 5 height 5
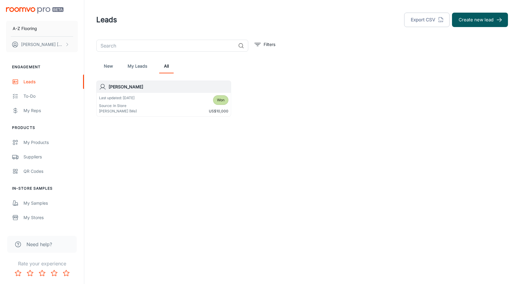
click at [301, 123] on div "Leads Export CSV Create new lead ​ Filters New My Leads All [PERSON_NAME] Last …" at bounding box center [302, 80] width 436 height 160
click at [111, 23] on h1 "Leads" at bounding box center [106, 19] width 21 height 11
click at [152, 149] on div "Leads Export CSV Create new lead ​ Filters New My Leads All [PERSON_NAME] Last …" at bounding box center [302, 80] width 436 height 160
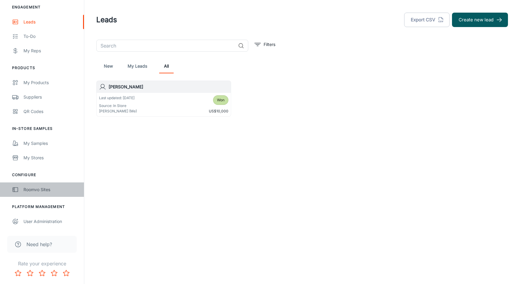
click at [34, 189] on div "Roomvo Sites" at bounding box center [50, 190] width 54 height 7
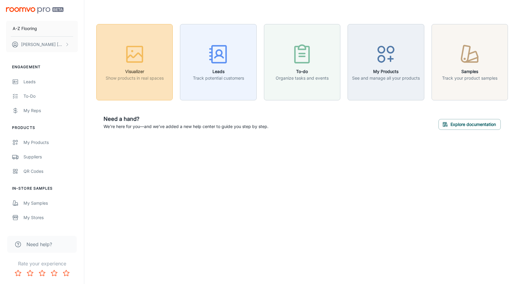
click at [108, 63] on div "button" at bounding box center [135, 55] width 58 height 25
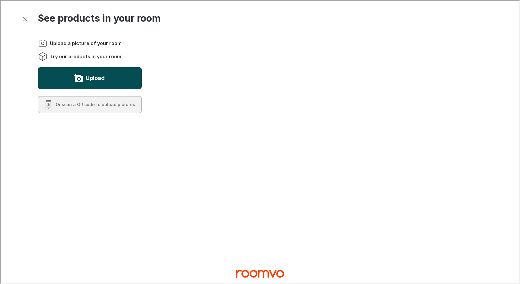
click at [87, 80] on label "Upload" at bounding box center [94, 78] width 19 height 10
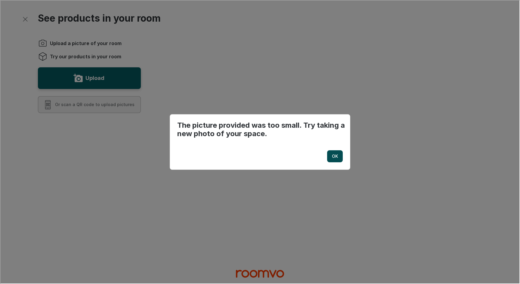
click at [333, 154] on p "OK" at bounding box center [334, 156] width 6 height 6
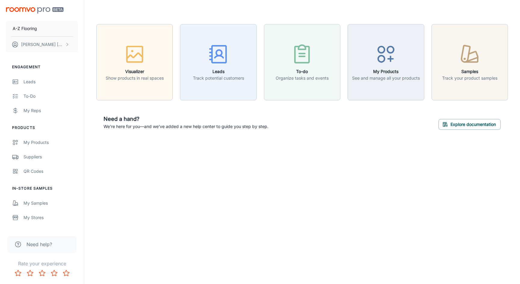
click at [432, 104] on div "Visualizer Show products in real spaces Leads Track potential customers To-do O…" at bounding box center [302, 80] width 412 height 113
click at [40, 159] on div "Suppliers" at bounding box center [50, 157] width 54 height 7
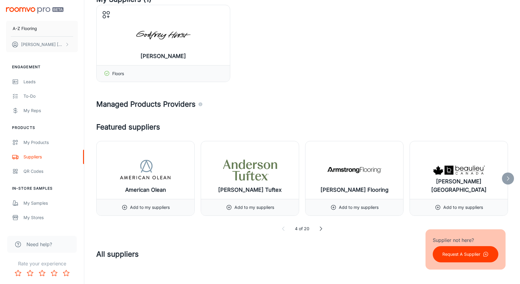
scroll to position [47, 0]
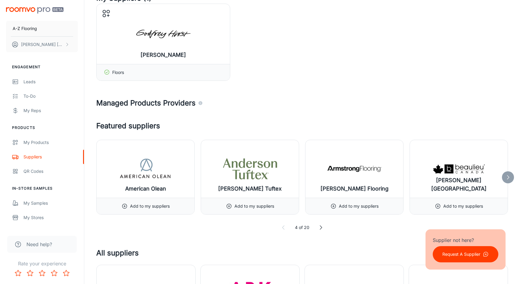
click at [508, 176] on icon at bounding box center [508, 178] width 6 height 6
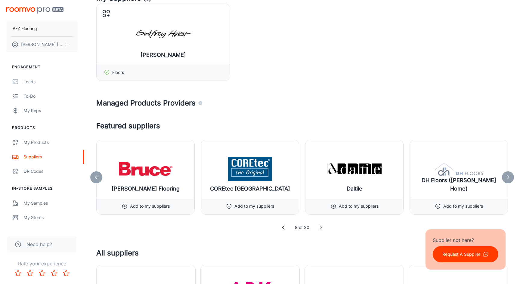
click at [508, 176] on icon at bounding box center [508, 178] width 6 height 6
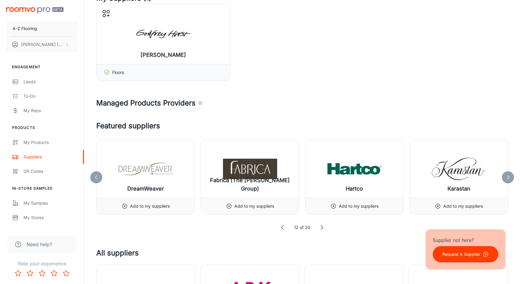
click at [508, 176] on icon at bounding box center [508, 178] width 6 height 6
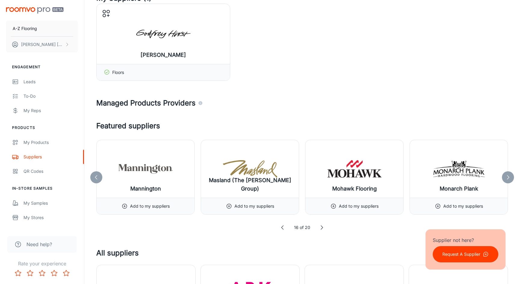
click at [508, 176] on icon at bounding box center [508, 178] width 6 height 6
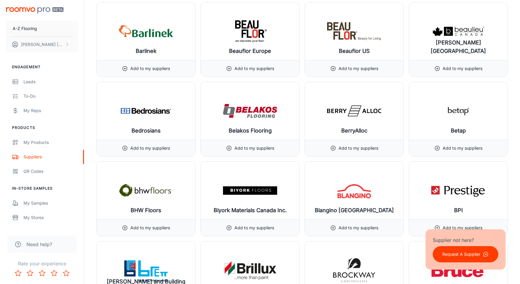
scroll to position [1028, 0]
click at [303, 134] on div "BerryAlloc Add to my suppliers" at bounding box center [352, 117] width 104 height 80
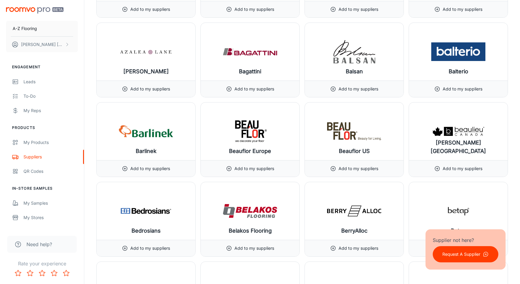
scroll to position [921, 0]
